Goal: Task Accomplishment & Management: Manage account settings

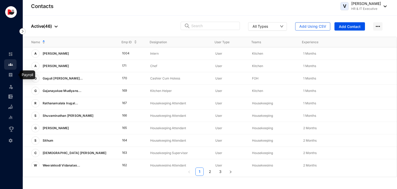
click at [11, 75] on img at bounding box center [10, 74] width 5 height 5
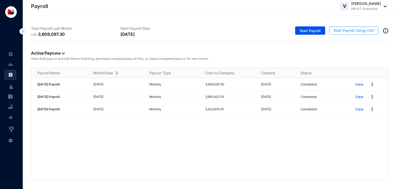
click at [348, 31] on span "Start Payroll Using CSV" at bounding box center [353, 30] width 41 height 5
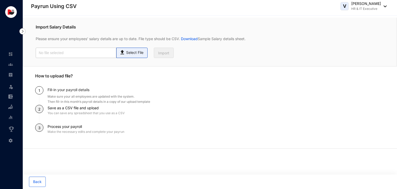
click at [139, 53] on p "Select File" at bounding box center [134, 52] width 17 height 5
click at [0, 0] on input "Select File" at bounding box center [0, 0] width 0 height 0
type input "[DATE] Payroll Humanised CSV.csv"
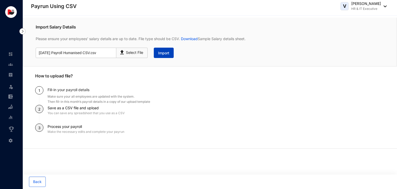
click at [157, 53] on button "Import" at bounding box center [164, 53] width 20 height 10
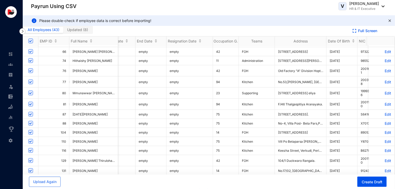
click at [383, 123] on p "Edit" at bounding box center [381, 123] width 19 height 4
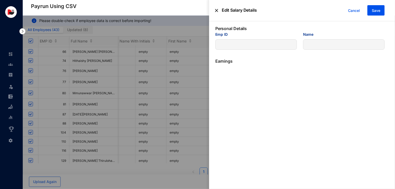
type input "88"
type input "[PERSON_NAME]"
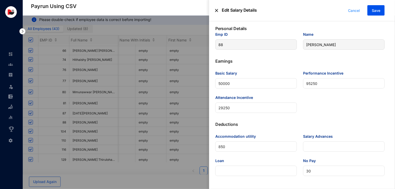
click at [355, 11] on span "Cancel" at bounding box center [354, 11] width 12 height 6
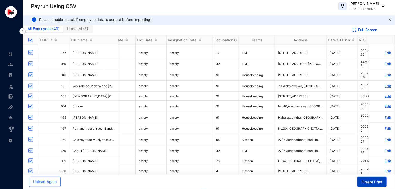
click at [360, 180] on button "Create Draft" at bounding box center [371, 181] width 29 height 10
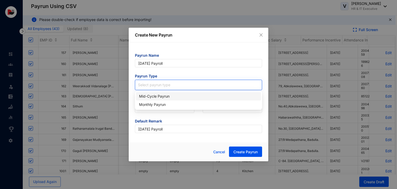
click at [189, 83] on input "search" at bounding box center [198, 84] width 121 height 8
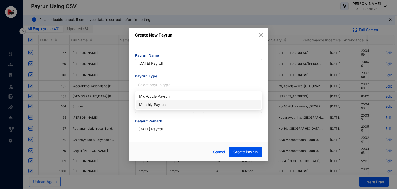
click at [179, 105] on div "Monthly Payrun" at bounding box center [198, 105] width 119 height 6
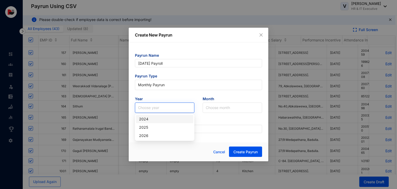
click at [173, 110] on input "search" at bounding box center [164, 108] width 53 height 10
click at [161, 129] on div "2025" at bounding box center [164, 127] width 51 height 6
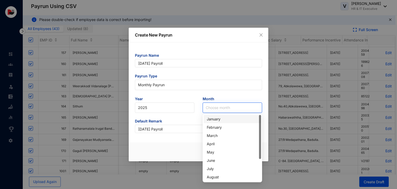
click at [220, 107] on input "search" at bounding box center [232, 108] width 53 height 10
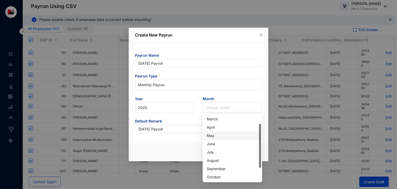
drag, startPoint x: 260, startPoint y: 148, endPoint x: 261, endPoint y: 159, distance: 11.4
click at [261, 159] on div at bounding box center [260, 145] width 2 height 44
click at [233, 166] on div "September" at bounding box center [232, 169] width 51 height 6
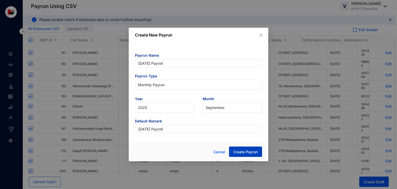
click at [244, 153] on span "Create Payrun" at bounding box center [245, 151] width 24 height 5
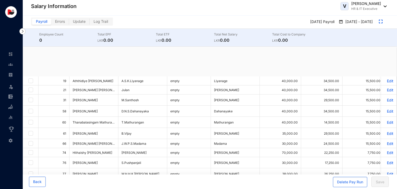
checkbox input "true"
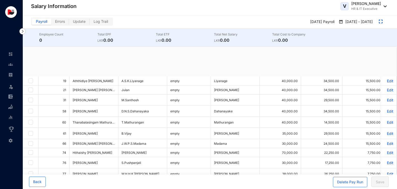
checkbox input "true"
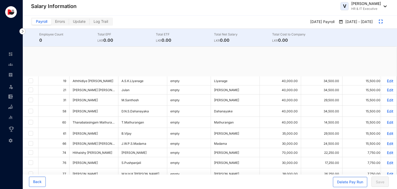
checkbox input "true"
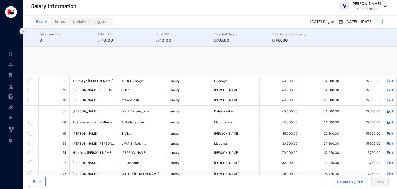
checkbox input "true"
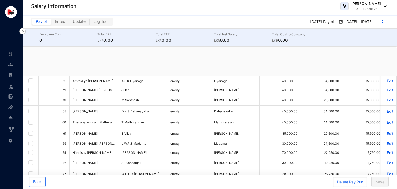
checkbox input "true"
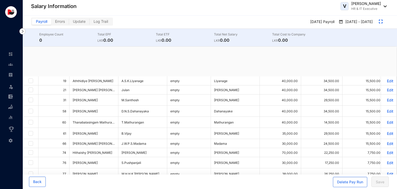
checkbox input "true"
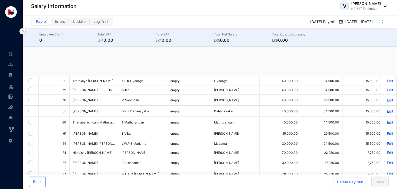
checkbox input "true"
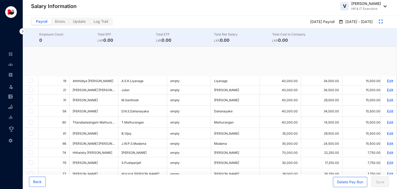
checkbox input "true"
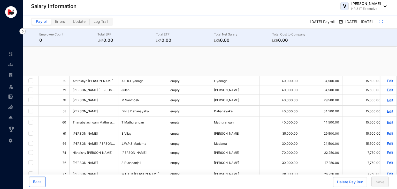
checkbox input "true"
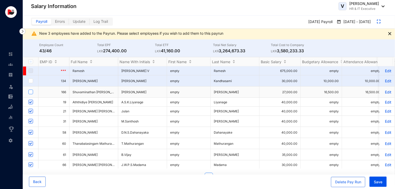
click at [32, 94] on input "checkbox" at bounding box center [30, 91] width 5 height 5
checkbox input "false"
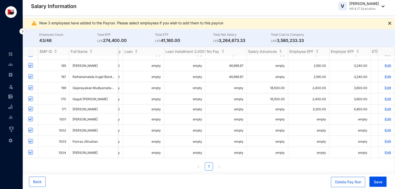
scroll to position [376, 409]
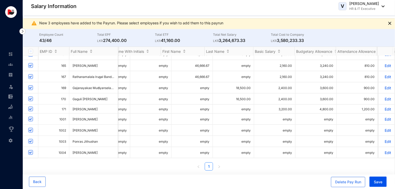
click at [383, 107] on p "Edit" at bounding box center [387, 109] width 9 height 4
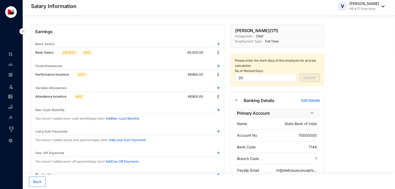
click at [218, 53] on img at bounding box center [218, 52] width 5 height 5
click at [222, 61] on span "Edit" at bounding box center [223, 61] width 6 height 6
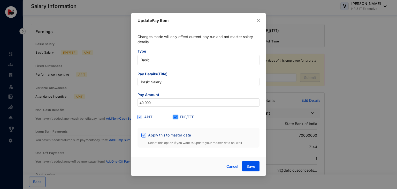
click at [175, 118] on input "EPF/ETF" at bounding box center [175, 116] width 4 height 4
checkbox input "false"
click at [252, 168] on span "Save" at bounding box center [250, 165] width 9 height 5
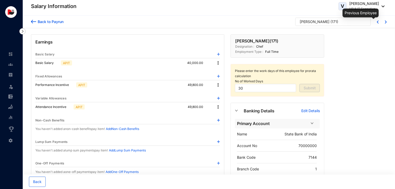
click at [378, 23] on img at bounding box center [378, 21] width 2 height 3
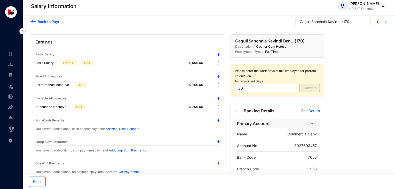
click at [219, 63] on img at bounding box center [218, 62] width 5 height 5
click at [225, 71] on span "Edit" at bounding box center [223, 71] width 6 height 6
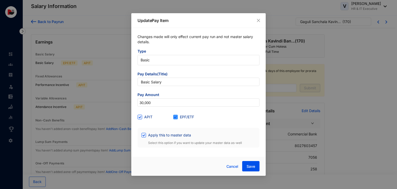
click at [176, 118] on span at bounding box center [175, 116] width 5 height 5
click at [176, 118] on input "EPF/ETF" at bounding box center [175, 116] width 4 height 4
checkbox input "false"
click at [246, 167] on button "Save" at bounding box center [250, 166] width 17 height 10
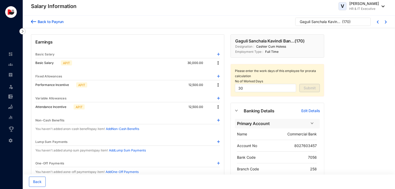
click at [379, 24] on div at bounding box center [383, 22] width 8 height 4
click at [378, 22] on img at bounding box center [378, 21] width 2 height 3
click at [218, 63] on img at bounding box center [218, 62] width 5 height 5
click at [224, 74] on span "Edit" at bounding box center [223, 71] width 6 height 6
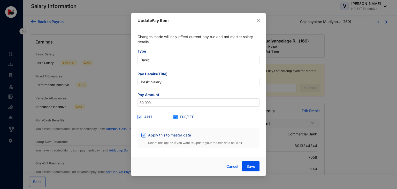
click at [177, 117] on span at bounding box center [175, 116] width 5 height 5
click at [177, 117] on input "EPF/ETF" at bounding box center [175, 116] width 4 height 4
checkbox input "false"
click at [250, 164] on span "Save" at bounding box center [250, 165] width 9 height 5
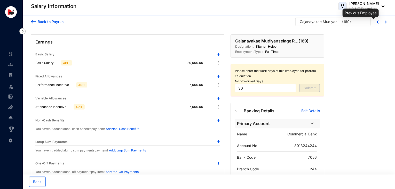
click at [378, 22] on img at bounding box center [378, 21] width 2 height 3
click at [218, 62] on img at bounding box center [218, 62] width 5 height 5
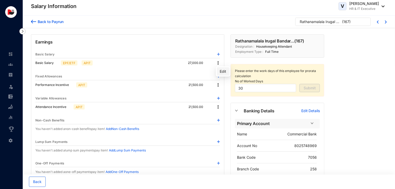
click at [222, 73] on span "Edit" at bounding box center [223, 71] width 6 height 6
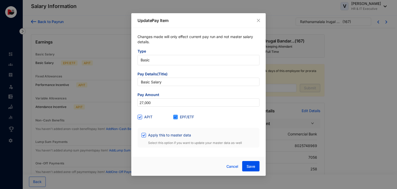
click at [178, 118] on span "EPF/ETF" at bounding box center [187, 117] width 18 height 6
click at [177, 118] on input "EPF/ETF" at bounding box center [175, 116] width 4 height 4
checkbox input "false"
click at [251, 162] on button "Save" at bounding box center [250, 166] width 17 height 10
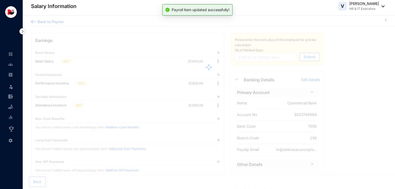
type input "30"
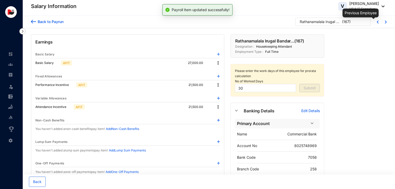
click at [378, 21] on img at bounding box center [378, 21] width 2 height 3
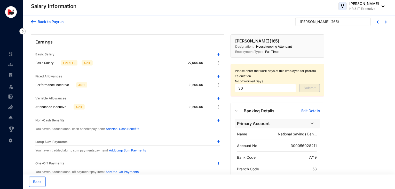
click at [219, 63] on img at bounding box center [218, 62] width 5 height 5
click at [227, 72] on li "Edit" at bounding box center [223, 71] width 13 height 8
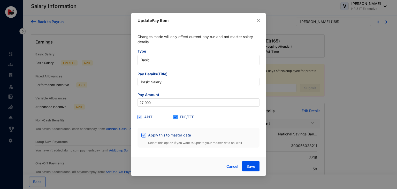
click at [182, 117] on span "EPF/ETF" at bounding box center [187, 117] width 18 height 6
click at [177, 117] on input "EPF/ETF" at bounding box center [175, 116] width 4 height 4
checkbox input "false"
click at [249, 165] on span "Save" at bounding box center [250, 165] width 9 height 5
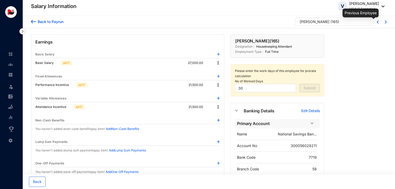
click at [378, 21] on img at bounding box center [378, 21] width 2 height 3
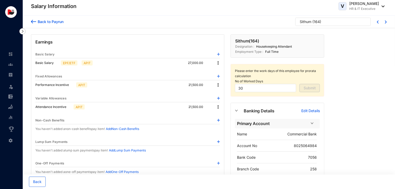
click at [217, 62] on img at bounding box center [218, 62] width 5 height 5
click at [222, 72] on span "Edit" at bounding box center [223, 71] width 6 height 6
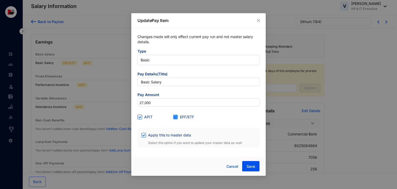
click at [179, 116] on span "EPF/ETF" at bounding box center [187, 117] width 18 height 6
click at [177, 116] on input "EPF/ETF" at bounding box center [175, 116] width 4 height 4
checkbox input "false"
click at [246, 168] on button "Save" at bounding box center [250, 166] width 17 height 10
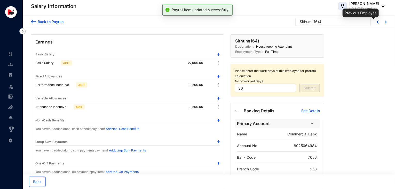
click at [377, 22] on img at bounding box center [378, 21] width 2 height 3
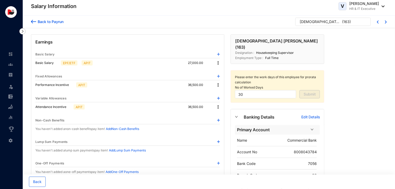
click at [219, 64] on img at bounding box center [218, 62] width 5 height 5
click at [227, 73] on li "Edit" at bounding box center [223, 71] width 13 height 8
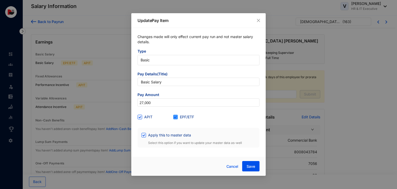
click at [185, 115] on span "EPF/ETF" at bounding box center [187, 117] width 18 height 6
click at [177, 115] on input "EPF/ETF" at bounding box center [175, 116] width 4 height 4
checkbox input "false"
click at [247, 163] on button "Save" at bounding box center [250, 166] width 17 height 10
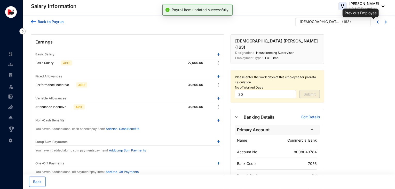
click at [378, 21] on img at bounding box center [378, 21] width 2 height 3
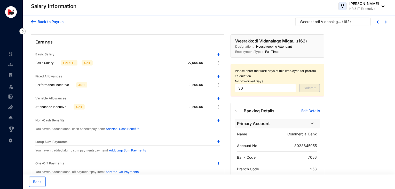
click at [220, 64] on img at bounding box center [218, 62] width 5 height 5
click at [224, 68] on span "Edit" at bounding box center [223, 71] width 6 height 6
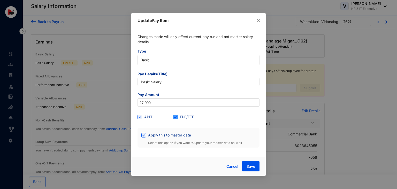
click at [187, 115] on span "EPF/ETF" at bounding box center [187, 117] width 18 height 6
click at [177, 115] on input "EPF/ETF" at bounding box center [175, 116] width 4 height 4
checkbox input "false"
click at [252, 168] on span "Save" at bounding box center [250, 165] width 9 height 5
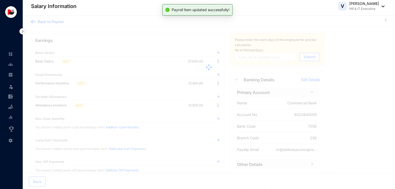
type input "30"
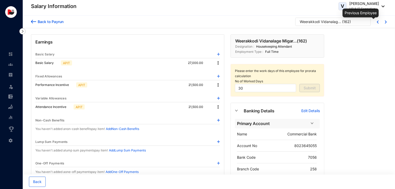
click at [379, 23] on img at bounding box center [378, 21] width 2 height 3
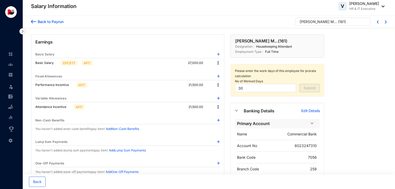
click at [219, 62] on img at bounding box center [218, 62] width 5 height 5
click at [221, 73] on span "Edit" at bounding box center [223, 71] width 6 height 6
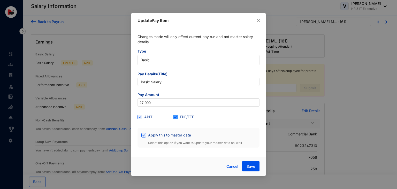
click at [178, 114] on span "EPF/ETF" at bounding box center [187, 117] width 18 height 6
click at [177, 114] on input "EPF/ETF" at bounding box center [175, 116] width 4 height 4
checkbox input "false"
click at [250, 165] on span "Save" at bounding box center [250, 165] width 9 height 5
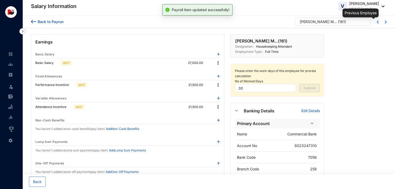
click at [379, 22] on img at bounding box center [378, 21] width 2 height 3
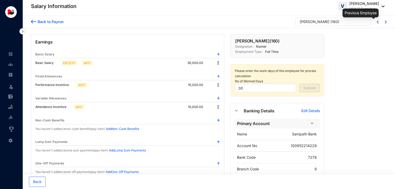
click at [379, 22] on img at bounding box center [378, 21] width 2 height 3
click at [377, 22] on img at bounding box center [378, 21] width 2 height 3
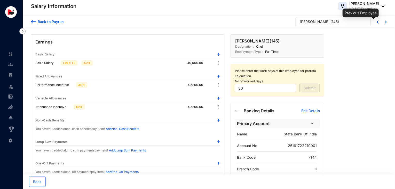
click at [377, 22] on img at bounding box center [378, 21] width 2 height 3
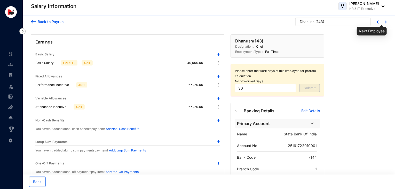
click at [386, 22] on img at bounding box center [386, 21] width 2 height 3
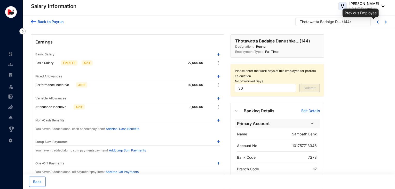
click at [378, 22] on img at bounding box center [378, 21] width 2 height 3
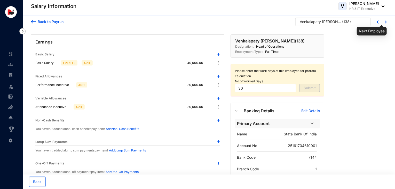
click at [386, 21] on img at bounding box center [386, 21] width 2 height 3
click at [220, 63] on img at bounding box center [218, 62] width 5 height 5
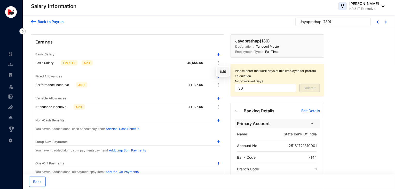
click at [225, 70] on span "Edit" at bounding box center [223, 71] width 6 height 6
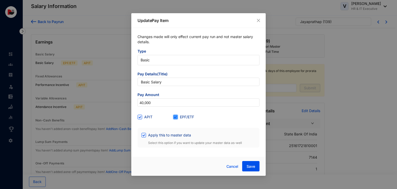
click at [176, 116] on input "EPF/ETF" at bounding box center [175, 116] width 4 height 4
checkbox input "false"
click at [248, 164] on span "Save" at bounding box center [250, 165] width 9 height 5
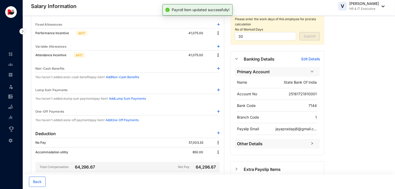
scroll to position [81, 0]
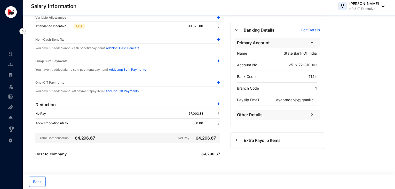
click at [274, 116] on span "Other Details" at bounding box center [272, 114] width 71 height 6
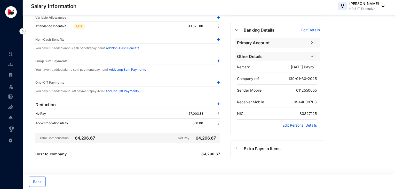
click at [316, 30] on p "Edit Details" at bounding box center [310, 29] width 19 height 5
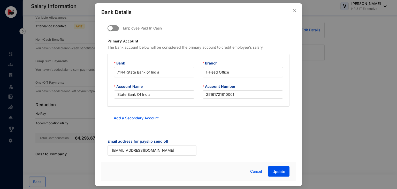
click at [117, 29] on span "button" at bounding box center [112, 28] width 11 height 6
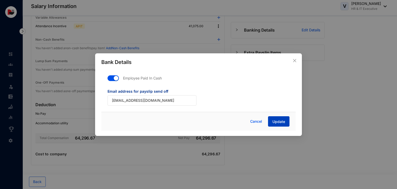
click at [282, 121] on span "Update" at bounding box center [278, 121] width 13 height 5
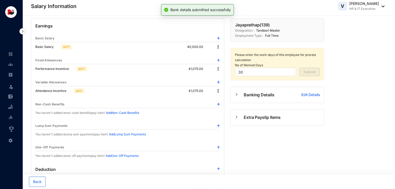
scroll to position [0, 0]
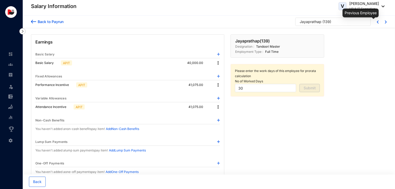
click at [377, 22] on img at bounding box center [378, 21] width 2 height 3
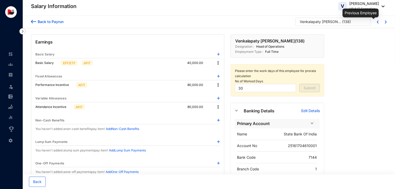
click at [377, 22] on img at bounding box center [378, 21] width 2 height 3
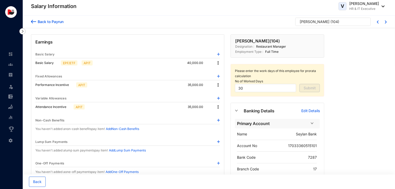
click at [34, 19] on img at bounding box center [33, 21] width 5 height 5
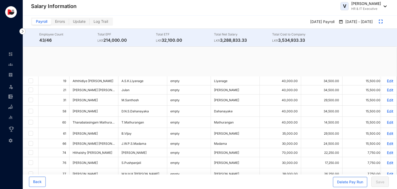
checkbox input "true"
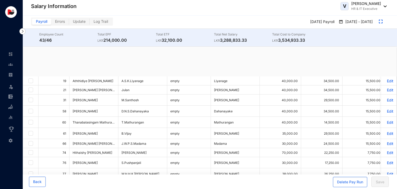
checkbox input "true"
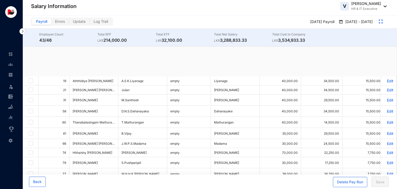
checkbox input "true"
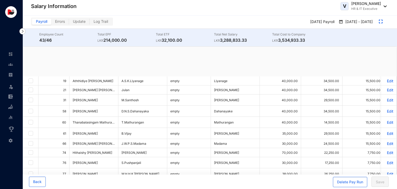
checkbox input "true"
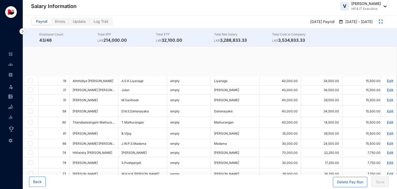
checkbox input "true"
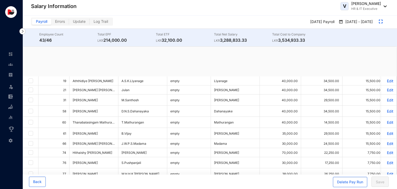
checkbox input "true"
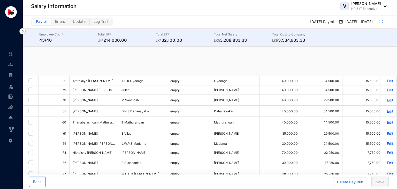
checkbox input "true"
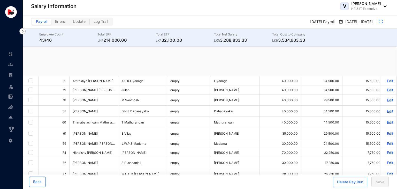
checkbox input "true"
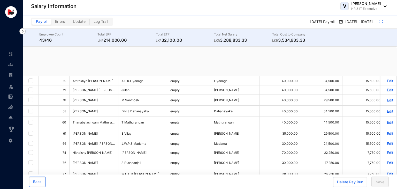
checkbox input "true"
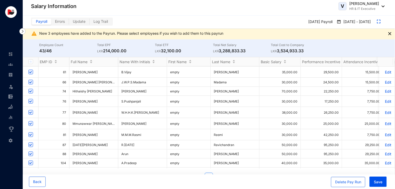
scroll to position [98, 0]
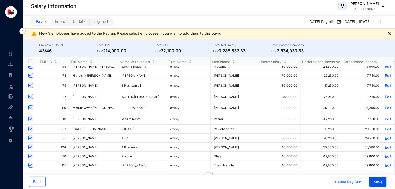
click at [384, 139] on p "Edit" at bounding box center [387, 138] width 9 height 4
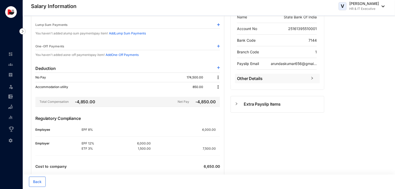
scroll to position [116, 0]
click at [218, 87] on img at bounding box center [218, 87] width 5 height 5
click at [227, 103] on p "Delete" at bounding box center [225, 103] width 11 height 5
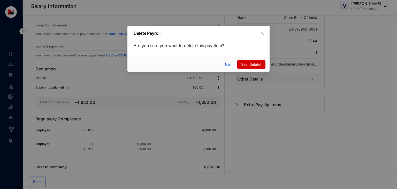
click at [252, 64] on span "Yes, Delete!" at bounding box center [251, 64] width 20 height 6
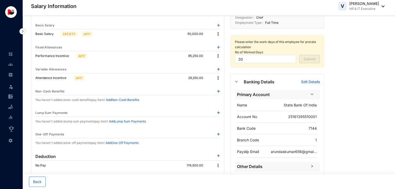
scroll to position [0, 0]
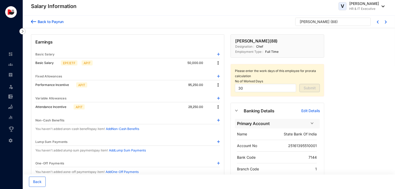
click at [217, 62] on img at bounding box center [218, 62] width 5 height 5
click at [225, 72] on span "Edit" at bounding box center [223, 71] width 6 height 6
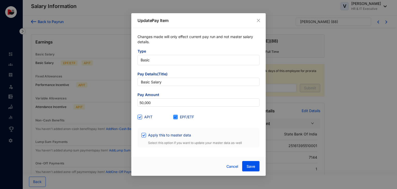
click at [183, 119] on span "EPF/ETF" at bounding box center [187, 117] width 18 height 6
click at [177, 118] on input "EPF/ETF" at bounding box center [175, 116] width 4 height 4
checkbox input "false"
click at [250, 164] on span "Save" at bounding box center [250, 165] width 9 height 5
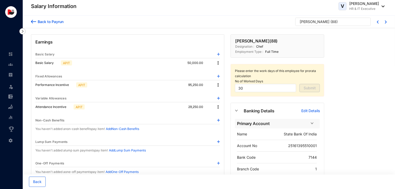
click at [52, 24] on div "Back to Payrun" at bounding box center [49, 21] width 27 height 5
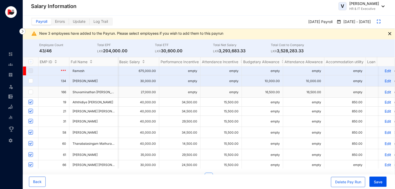
scroll to position [0, 148]
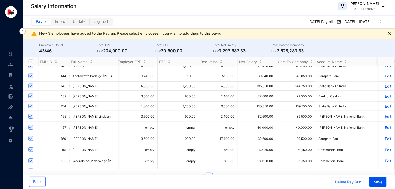
click at [383, 87] on p "Edit" at bounding box center [387, 86] width 9 height 4
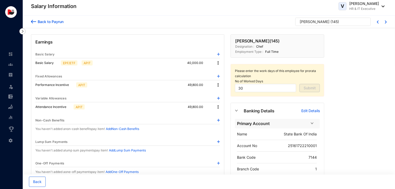
click at [219, 62] on img at bounding box center [218, 62] width 5 height 5
click at [224, 70] on span "Edit" at bounding box center [223, 71] width 6 height 6
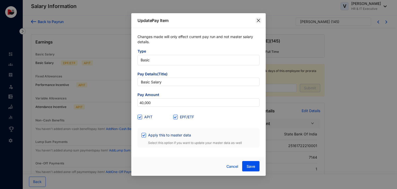
click at [259, 21] on icon "close" at bounding box center [258, 20] width 3 height 3
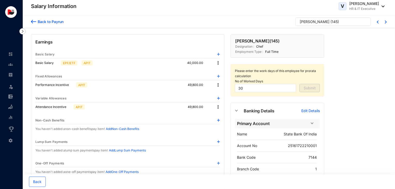
click at [56, 23] on div "Back to Payrun" at bounding box center [49, 21] width 27 height 5
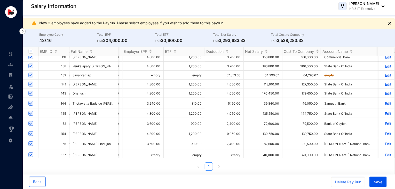
scroll to position [216, 592]
click at [384, 76] on p "Edit" at bounding box center [387, 75] width 9 height 4
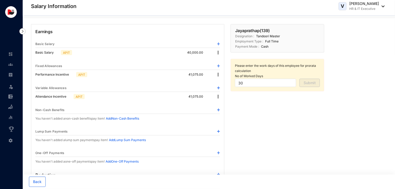
click at [219, 51] on img at bounding box center [218, 52] width 5 height 5
click at [223, 62] on span "Edit" at bounding box center [223, 61] width 6 height 6
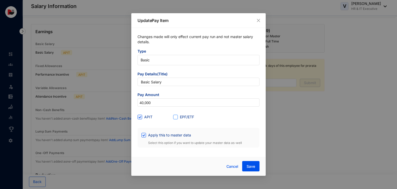
click at [180, 118] on span "EPF/ETF" at bounding box center [187, 117] width 18 height 6
click at [177, 118] on input "EPF/ETF" at bounding box center [175, 116] width 4 height 4
checkbox input "true"
click at [245, 165] on button "Save" at bounding box center [250, 166] width 17 height 10
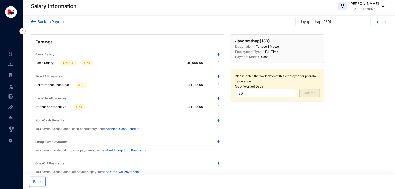
click at [62, 19] on div "Back to Payrun" at bounding box center [49, 21] width 27 height 5
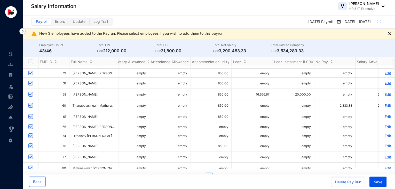
scroll to position [0, 276]
